Goal: Information Seeking & Learning: Learn about a topic

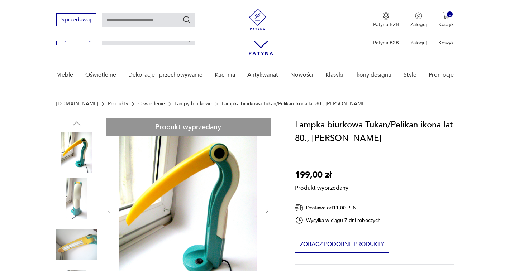
scroll to position [72, 0]
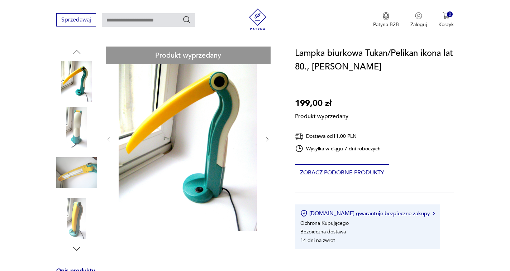
click at [269, 136] on div "Produkt wyprzedany Opis produktu Kultowa już lampka biurkowa w kształcie Tukana…" at bounding box center [166, 244] width 221 height 394
click at [268, 137] on div "Produkt wyprzedany Opis produktu Kultowa już lampka biurkowa w kształcie Tukana…" at bounding box center [166, 244] width 221 height 394
click at [83, 131] on div "Produkt wyprzedany Opis produktu Kultowa już lampka biurkowa w kształcie Tukana…" at bounding box center [166, 244] width 221 height 394
click at [78, 248] on div "Produkt wyprzedany Opis produktu Kultowa już lampka biurkowa w kształcie Tukana…" at bounding box center [166, 244] width 221 height 394
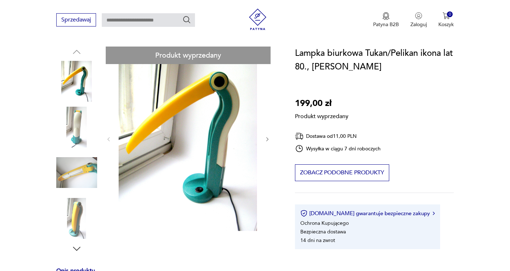
click at [75, 242] on div "Produkt wyprzedany Opis produktu Kultowa już lampka biurkowa w kształcie Tukana…" at bounding box center [166, 244] width 221 height 394
click at [76, 246] on div "Produkt wyprzedany Opis produktu Kultowa już lampka biurkowa w kształcie Tukana…" at bounding box center [166, 244] width 221 height 394
click at [77, 246] on div "Produkt wyprzedany Opis produktu Kultowa już lampka biurkowa w kształcie Tukana…" at bounding box center [166, 244] width 221 height 394
click at [239, 123] on div "Produkt wyprzedany Opis produktu Kultowa już lampka biurkowa w kształcie Tukana…" at bounding box center [166, 244] width 221 height 394
click at [265, 134] on div "Produkt wyprzedany Opis produktu Kultowa już lampka biurkowa w kształcie Tukana…" at bounding box center [166, 244] width 221 height 394
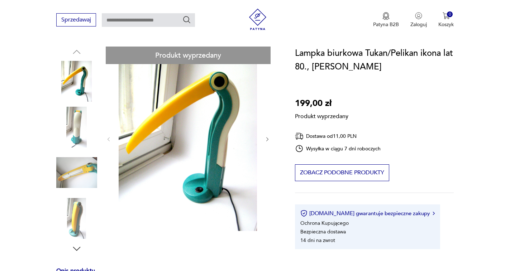
click at [265, 134] on div "Produkt wyprzedany Opis produktu Kultowa już lampka biurkowa w kształcie Tukana…" at bounding box center [166, 244] width 221 height 394
